Goal: Find specific page/section: Find specific page/section

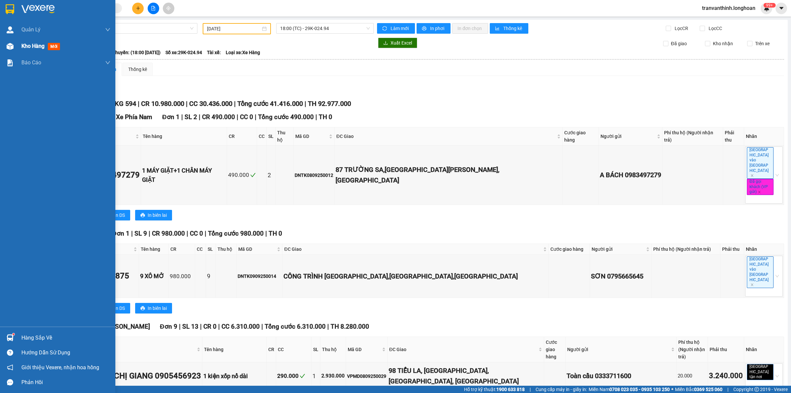
click at [25, 51] on div "Kho hàng mới" at bounding box center [65, 46] width 89 height 16
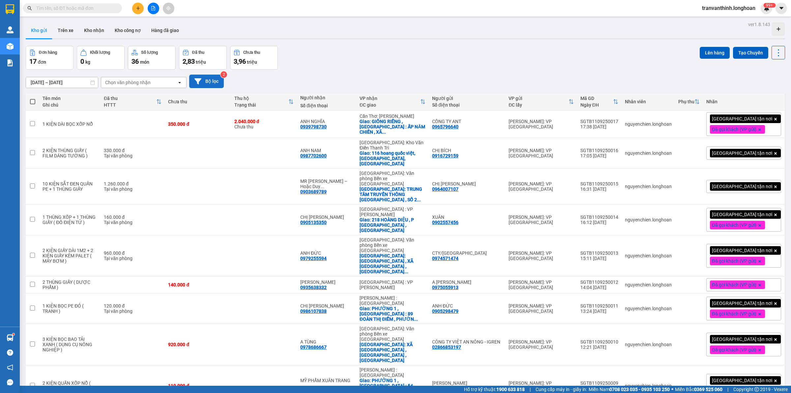
click at [210, 83] on button "Bộ lọc" at bounding box center [206, 81] width 35 height 14
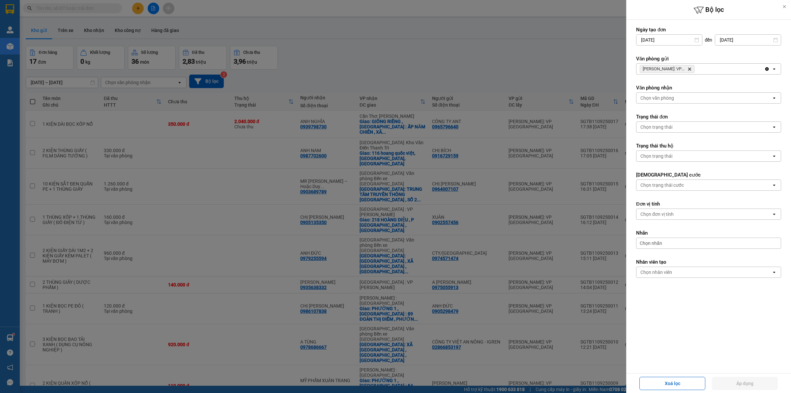
click at [691, 69] on icon "Delete" at bounding box center [689, 69] width 4 height 4
click at [694, 69] on div "Chọn văn phòng" at bounding box center [703, 69] width 135 height 11
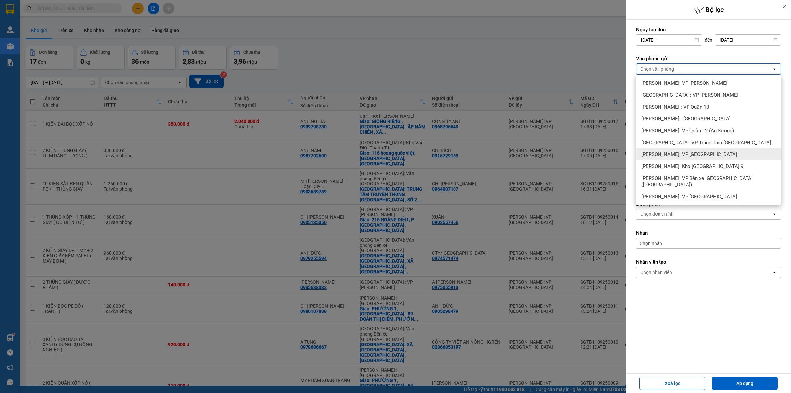
scroll to position [30, 0]
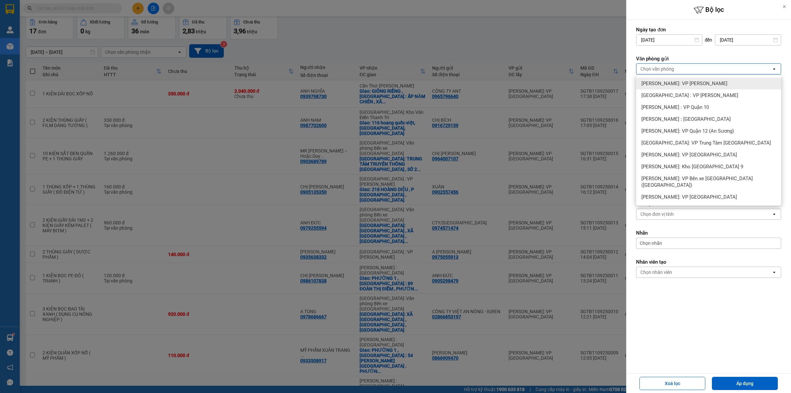
click at [681, 83] on span "[PERSON_NAME]: VP [PERSON_NAME]" at bounding box center [684, 83] width 86 height 7
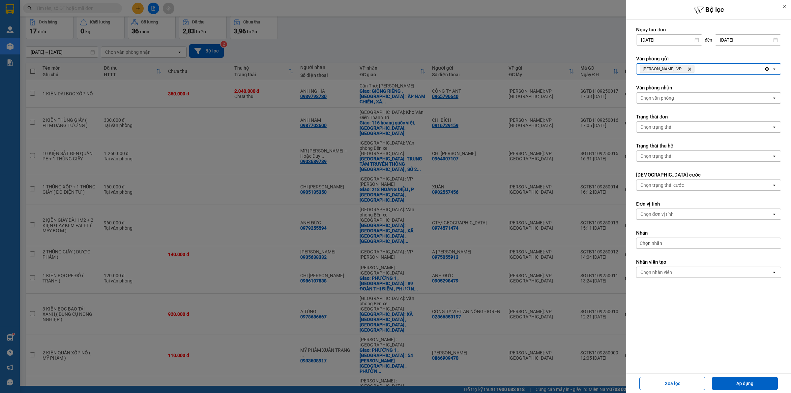
click at [690, 70] on icon "Hồ Chí Minh: VP Bình Thạnh, close by backspace" at bounding box center [689, 69] width 3 height 3
click at [691, 68] on div "Chọn văn phòng" at bounding box center [703, 69] width 135 height 11
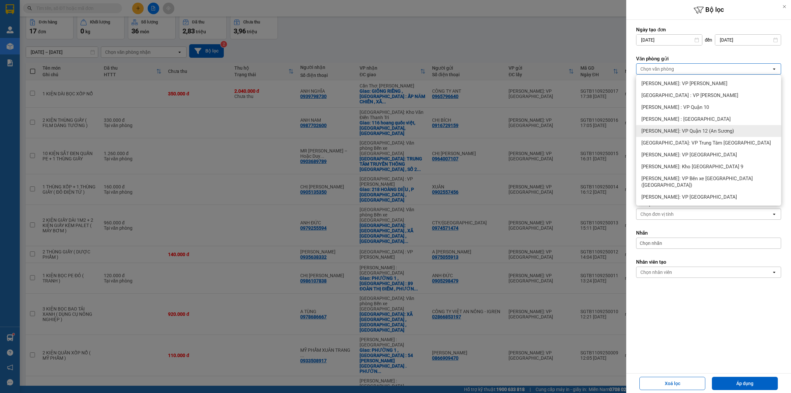
click at [708, 131] on span "[PERSON_NAME]: VP Quận 12 (An Sương)" at bounding box center [687, 131] width 93 height 7
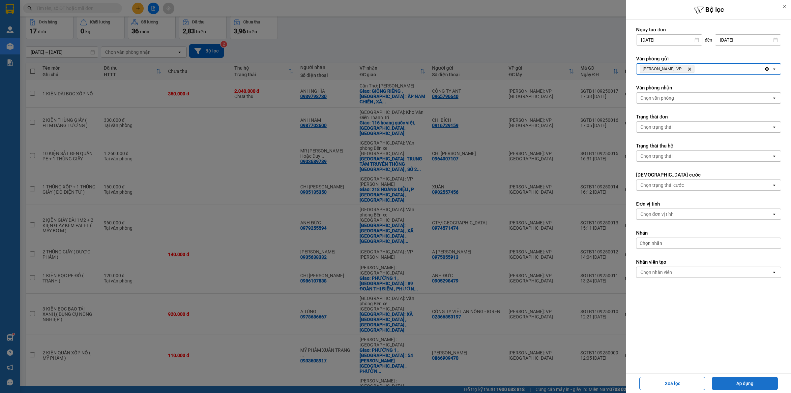
click at [759, 384] on button "Áp dụng" at bounding box center [745, 382] width 66 height 13
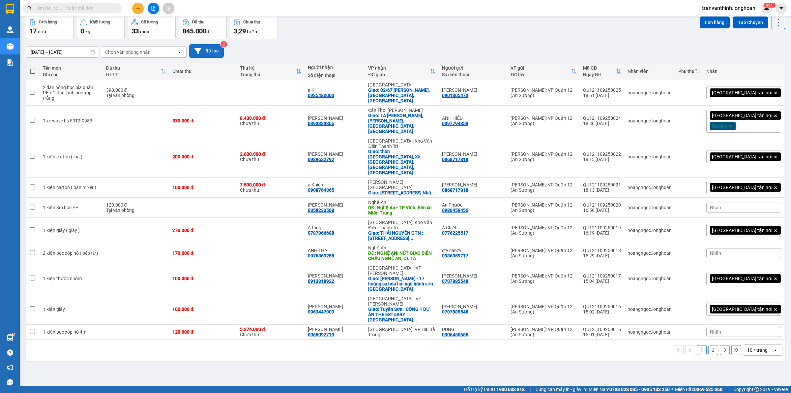
click at [214, 52] on button "Bộ lọc" at bounding box center [206, 51] width 35 height 14
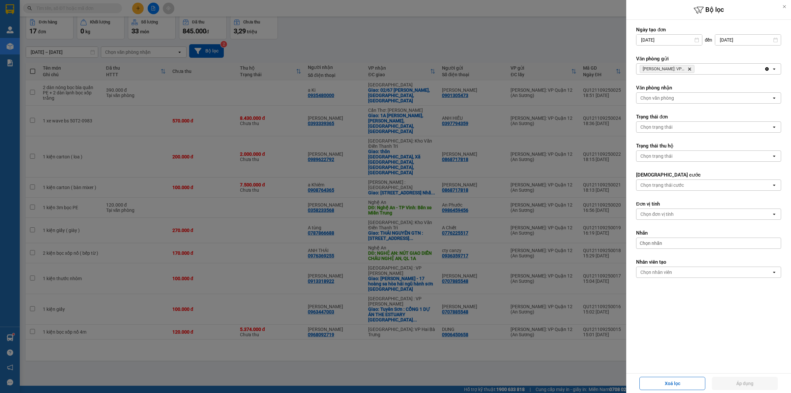
click at [690, 69] on icon "Delete" at bounding box center [689, 69] width 4 height 4
click at [693, 68] on div "Chọn văn phòng" at bounding box center [703, 69] width 135 height 11
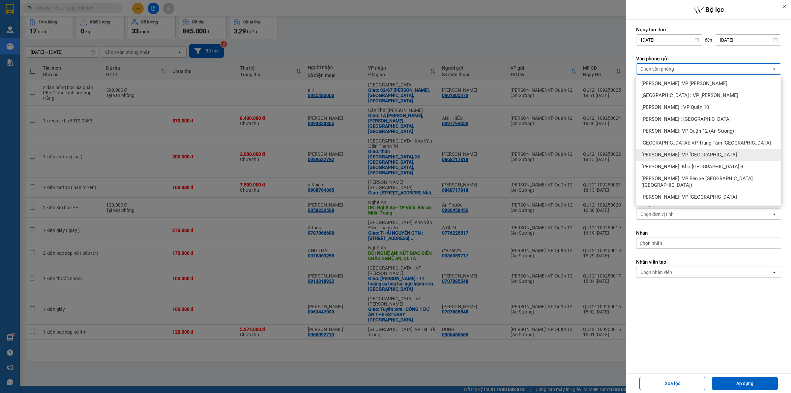
click at [704, 154] on span "[PERSON_NAME]: VP [GEOGRAPHIC_DATA]" at bounding box center [689, 154] width 96 height 7
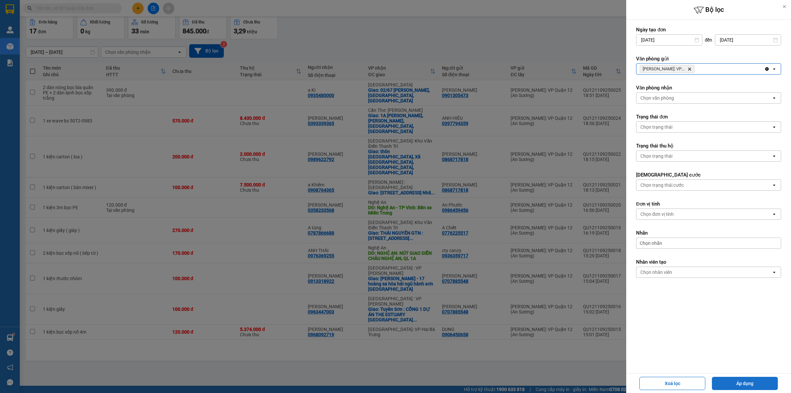
click at [751, 386] on button "Áp dụng" at bounding box center [745, 382] width 66 height 13
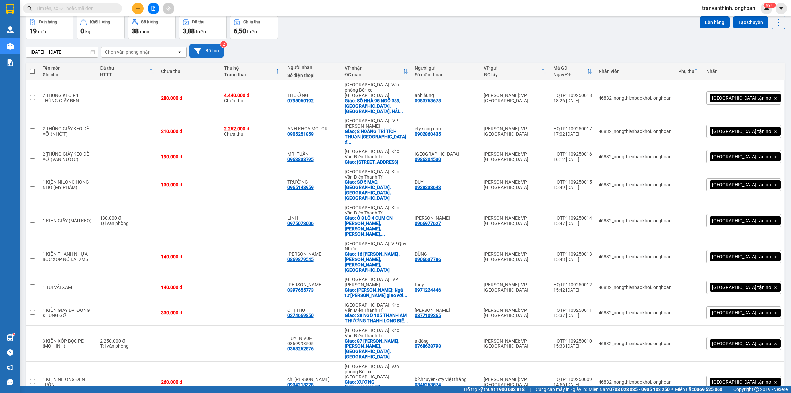
click at [209, 48] on button "Bộ lọc" at bounding box center [206, 51] width 35 height 14
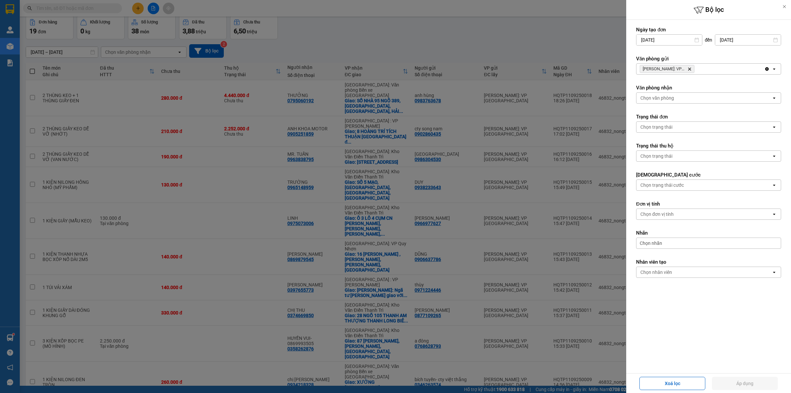
click at [687, 70] on icon "Delete" at bounding box center [689, 69] width 4 height 4
click at [693, 70] on div "Chọn văn phòng" at bounding box center [703, 69] width 135 height 11
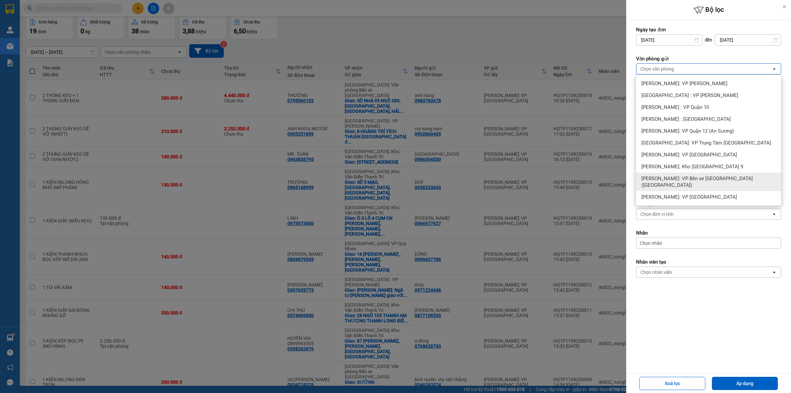
click at [716, 177] on span "[PERSON_NAME]: VP Bến xe [GEOGRAPHIC_DATA] ([GEOGRAPHIC_DATA])" at bounding box center [709, 181] width 137 height 13
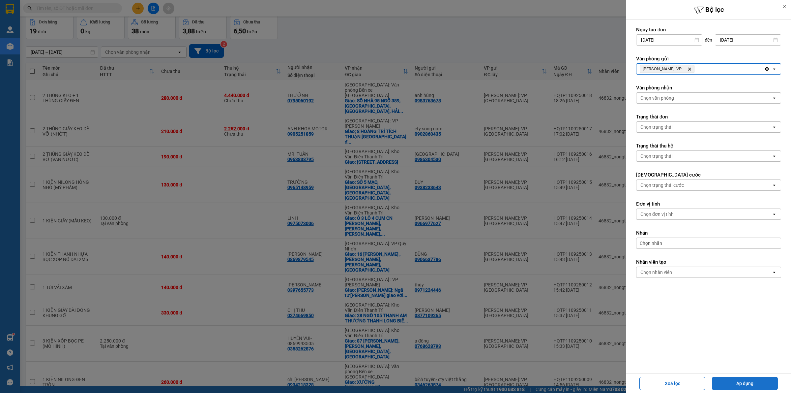
click at [745, 383] on button "Áp dụng" at bounding box center [745, 382] width 66 height 13
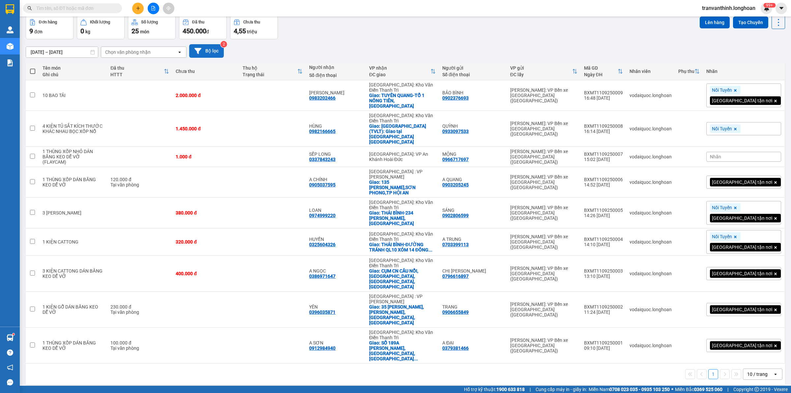
click at [205, 48] on button "Bộ lọc" at bounding box center [206, 51] width 35 height 14
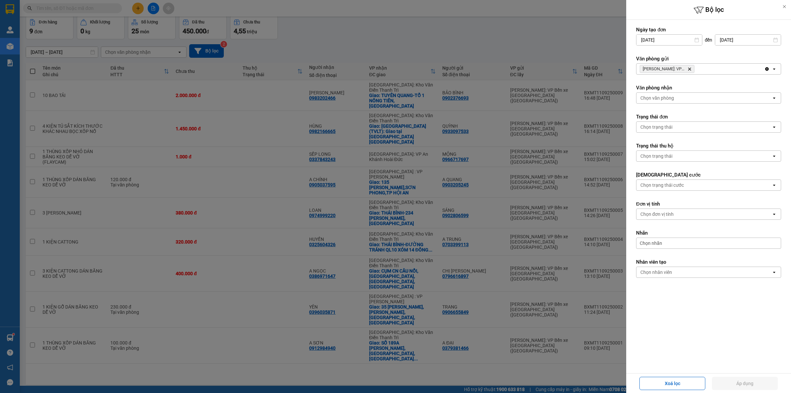
click at [691, 68] on icon "Hồ Chí Minh: VP Bến xe Miền Tây (Quận Bình Tân), close by backspace" at bounding box center [689, 69] width 3 height 3
click at [691, 68] on div "Chọn văn phòng" at bounding box center [703, 69] width 135 height 11
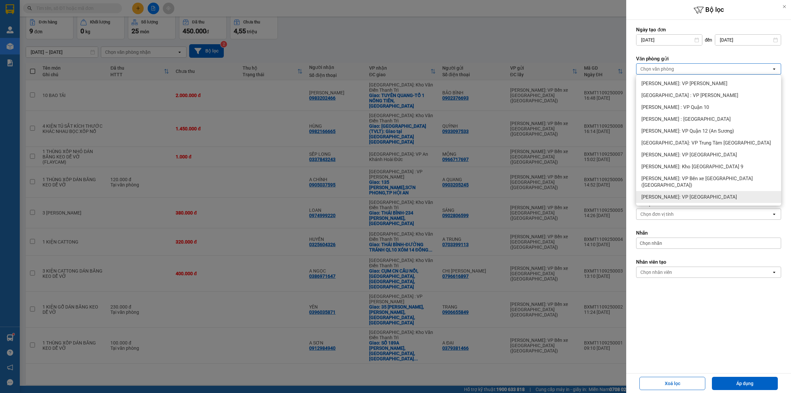
click at [723, 191] on div "[PERSON_NAME]: VP [GEOGRAPHIC_DATA]" at bounding box center [708, 197] width 145 height 12
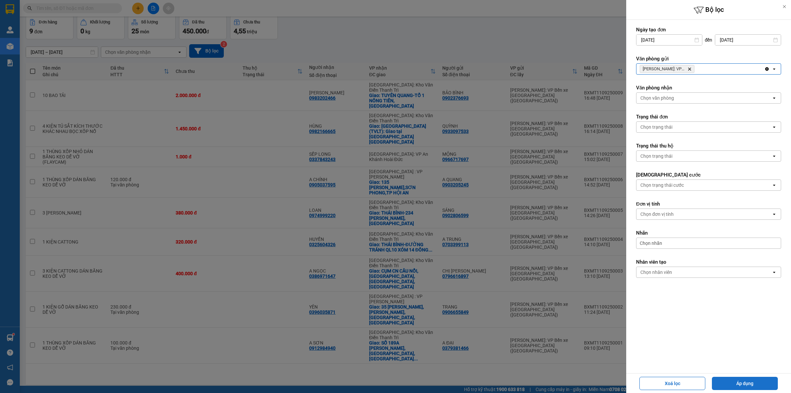
click at [745, 383] on button "Áp dụng" at bounding box center [745, 382] width 66 height 13
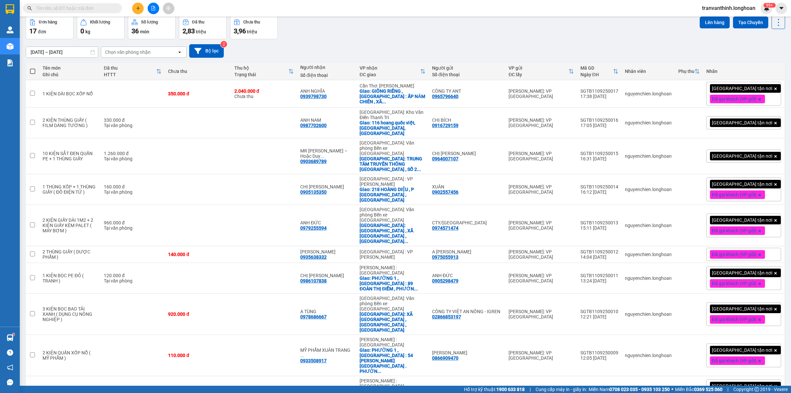
click at [209, 42] on div "[DATE] – [DATE] Press the down arrow key to interact with the calendar and sele…" at bounding box center [405, 50] width 759 height 23
click at [209, 48] on button "Bộ lọc" at bounding box center [206, 51] width 35 height 14
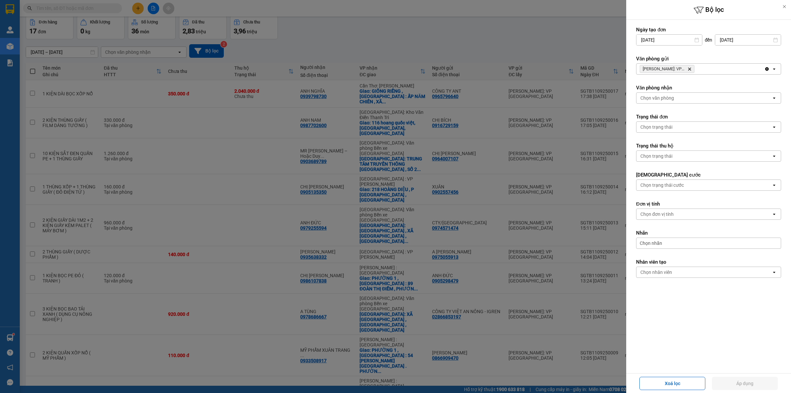
click at [690, 68] on icon "Hồ Chí Minh: VP Quận Tân Bình, close by backspace" at bounding box center [689, 69] width 3 height 3
click at [460, 27] on div at bounding box center [395, 196] width 791 height 393
